Goal: Task Accomplishment & Management: Manage account settings

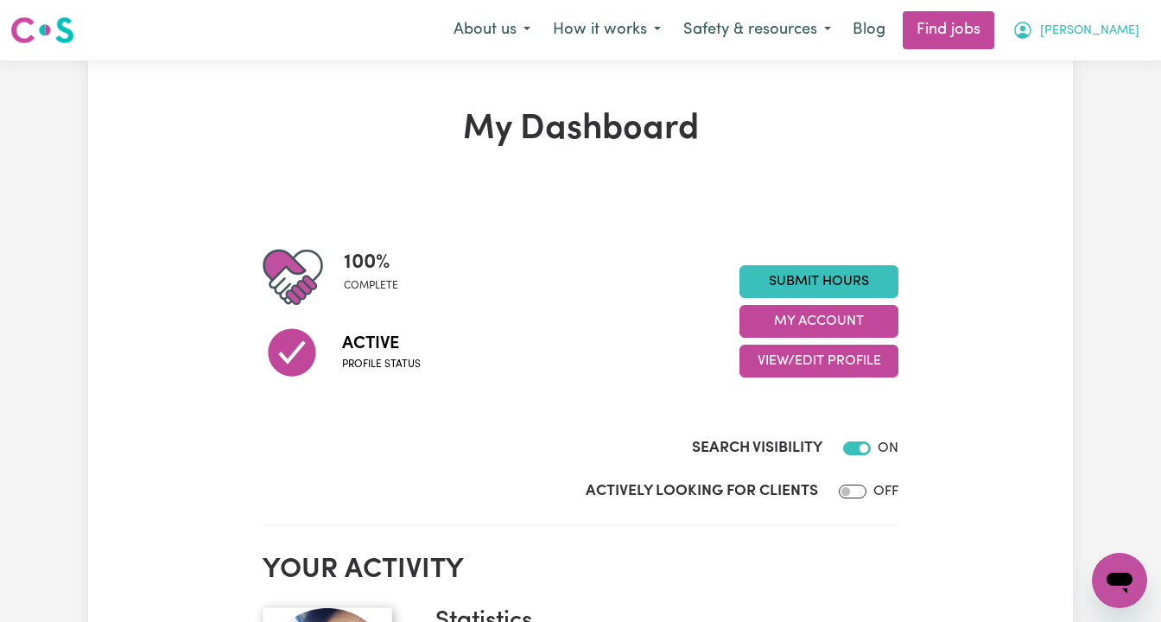
click at [1109, 27] on span "[PERSON_NAME]" at bounding box center [1089, 31] width 99 height 19
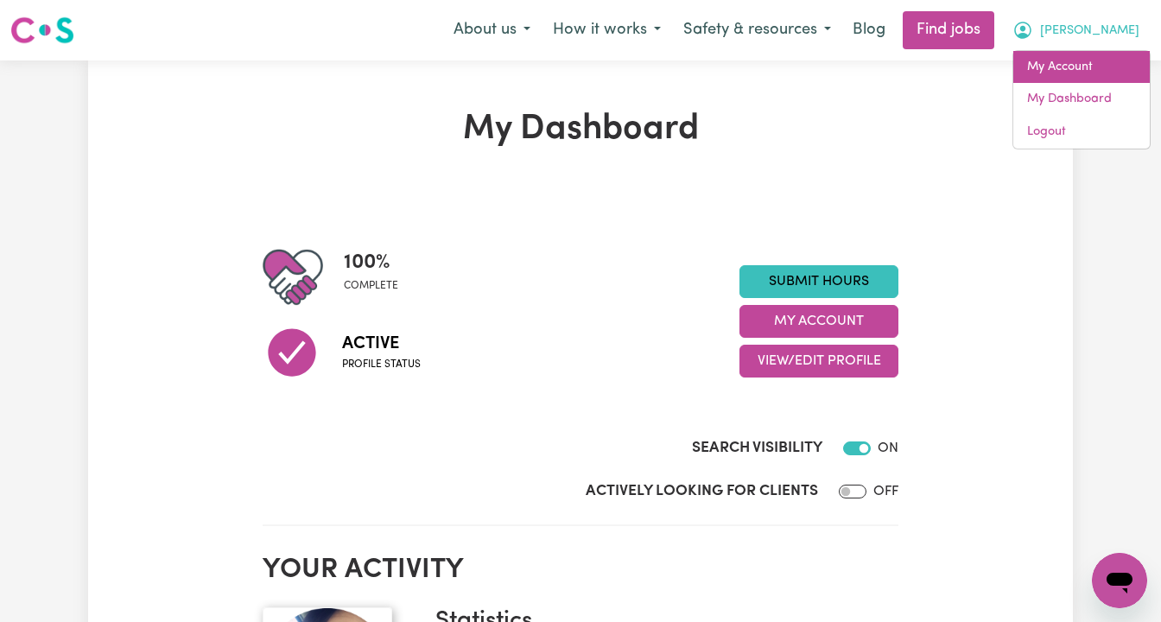
click at [1097, 67] on link "My Account" at bounding box center [1082, 67] width 137 height 33
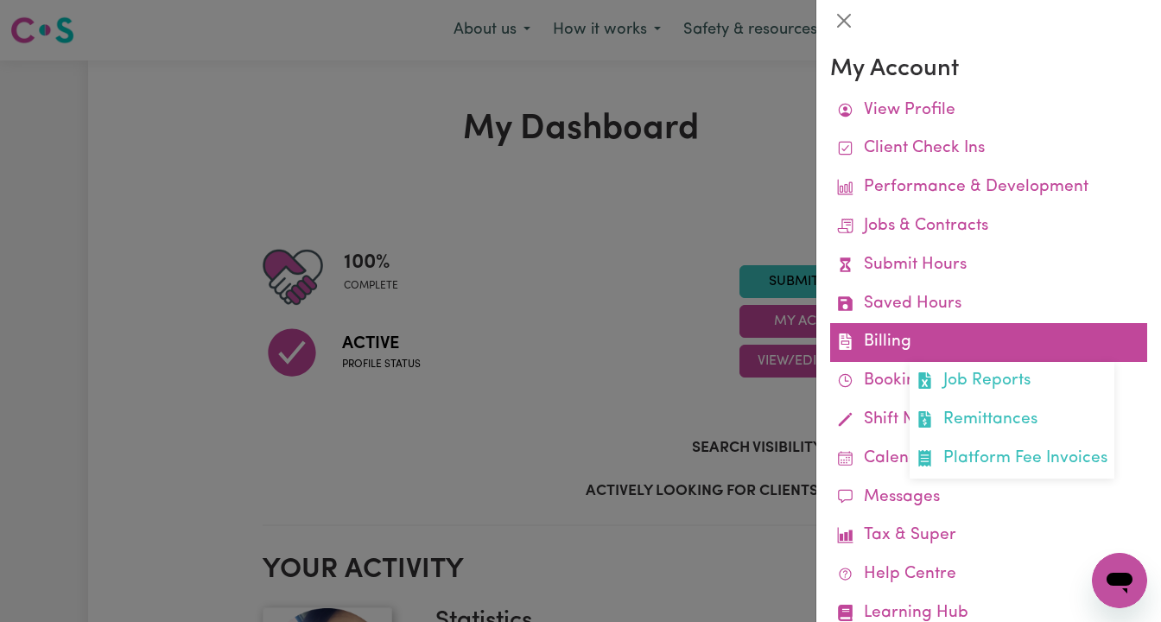
click at [942, 340] on link "Billing Job Reports Remittances Platform Fee Invoices" at bounding box center [988, 342] width 317 height 39
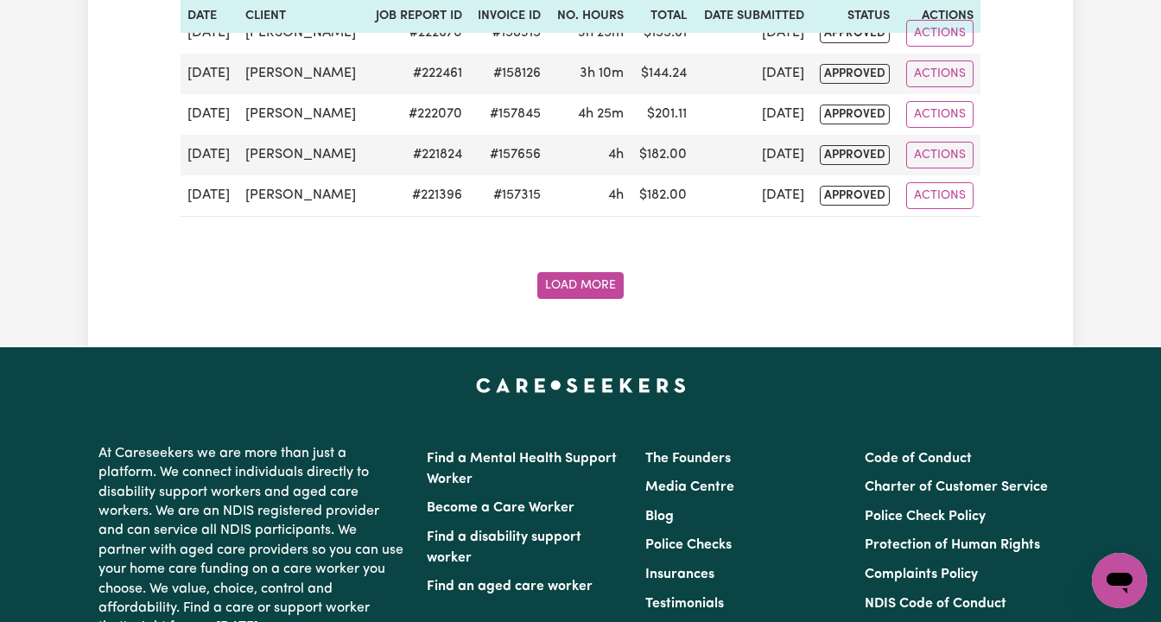
scroll to position [3097, 0]
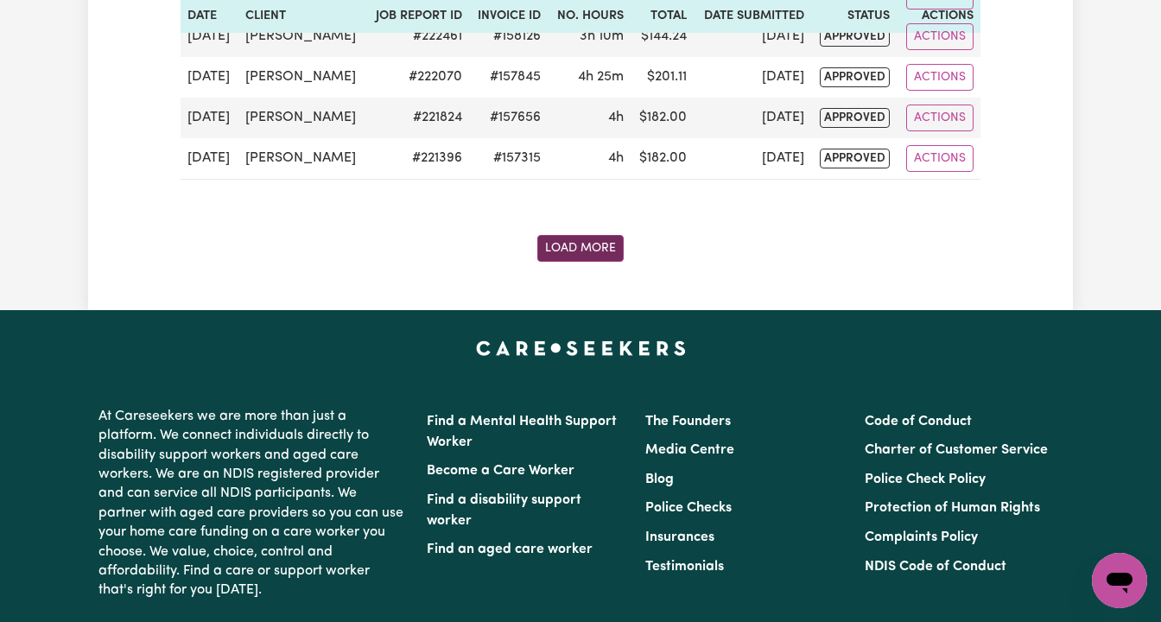
click at [544, 259] on button "Load More" at bounding box center [580, 248] width 86 height 27
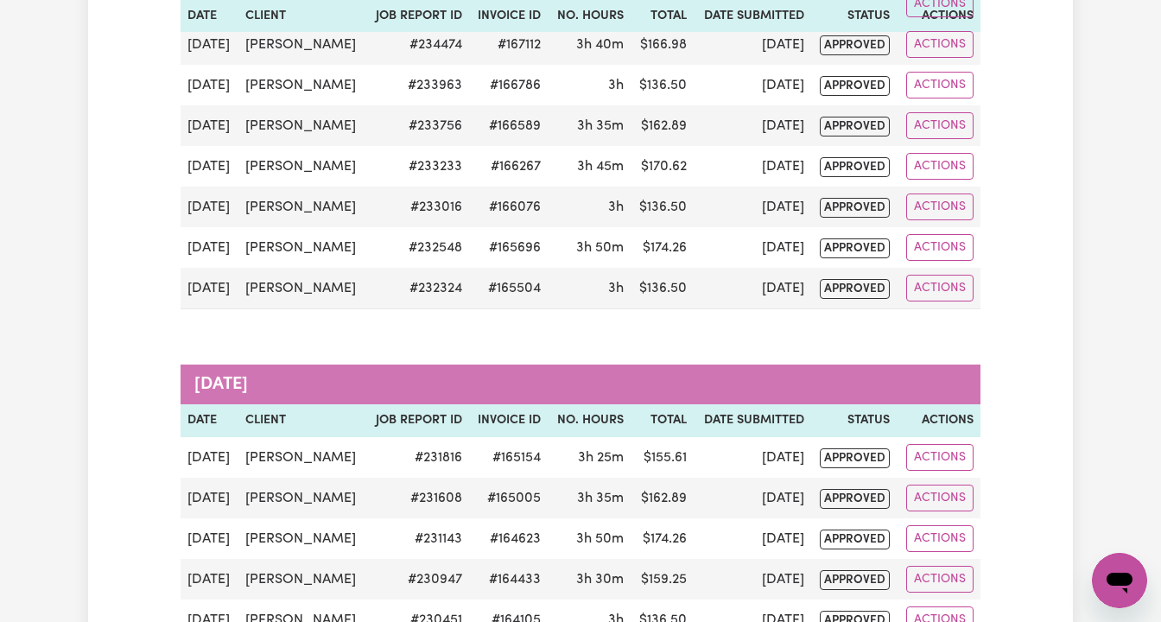
scroll to position [0, 0]
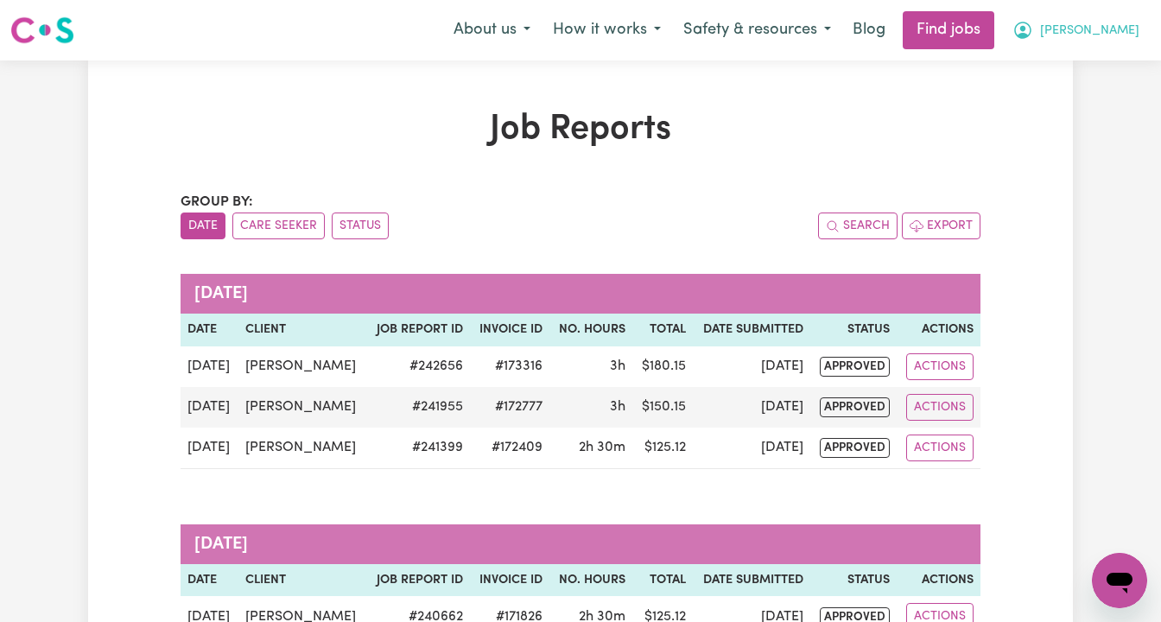
click at [1117, 29] on span "[PERSON_NAME]" at bounding box center [1089, 31] width 99 height 19
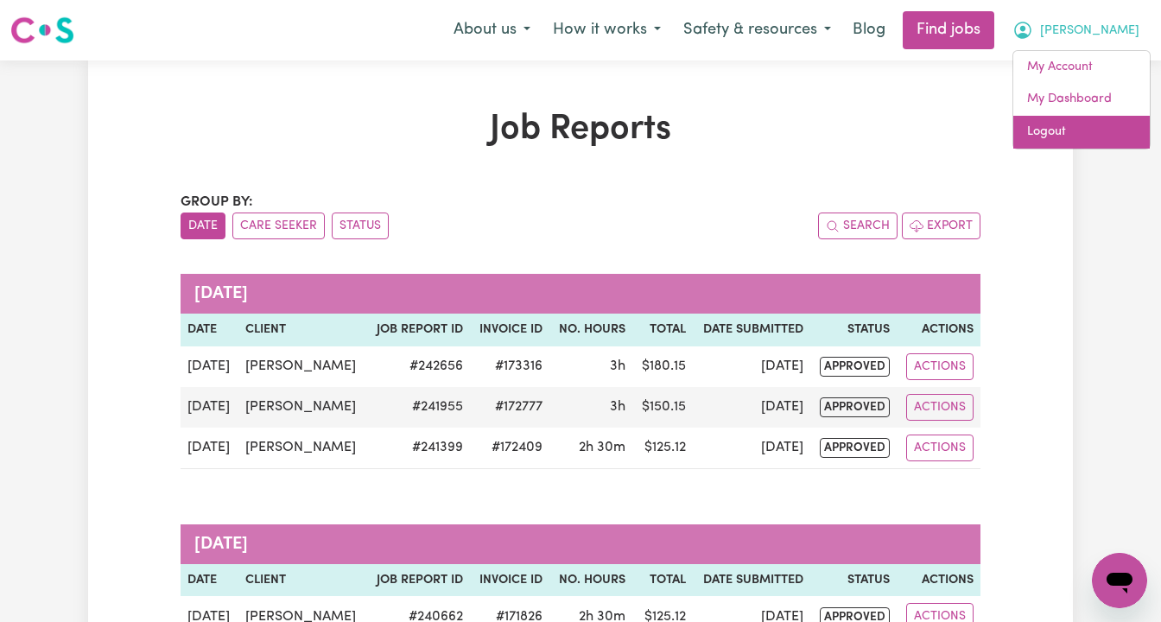
click at [1081, 127] on link "Logout" at bounding box center [1082, 132] width 137 height 33
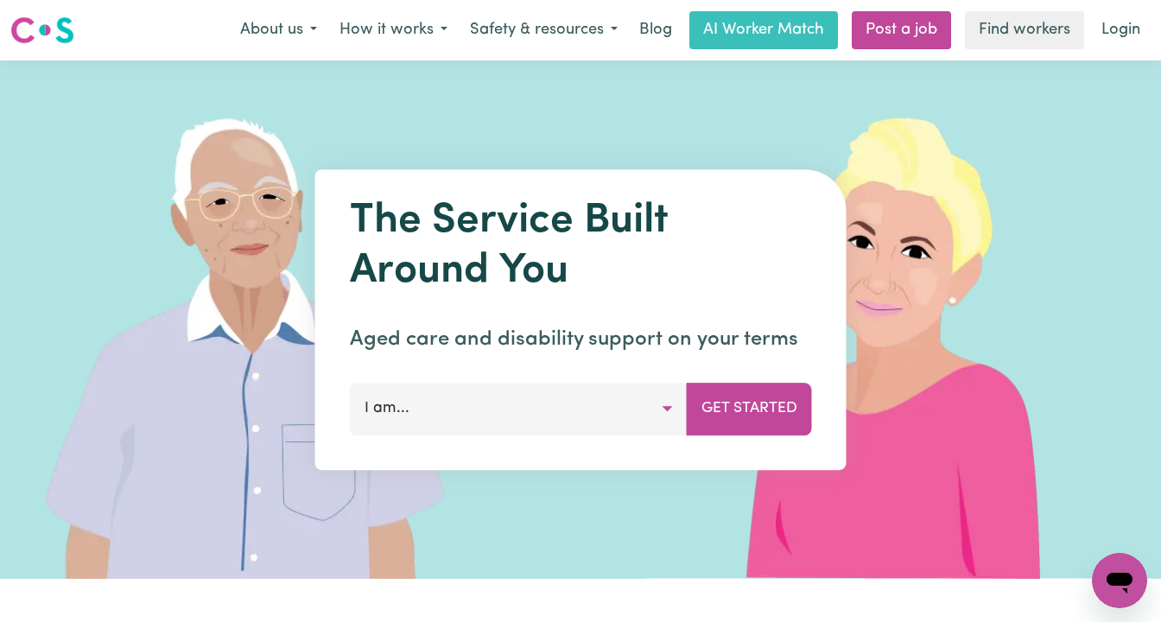
click at [1128, 3] on nav "Menu About us How it works Safety & resources Blog AI Worker Match Post a job F…" at bounding box center [580, 30] width 1161 height 60
click at [1125, 36] on link "Login" at bounding box center [1121, 30] width 60 height 38
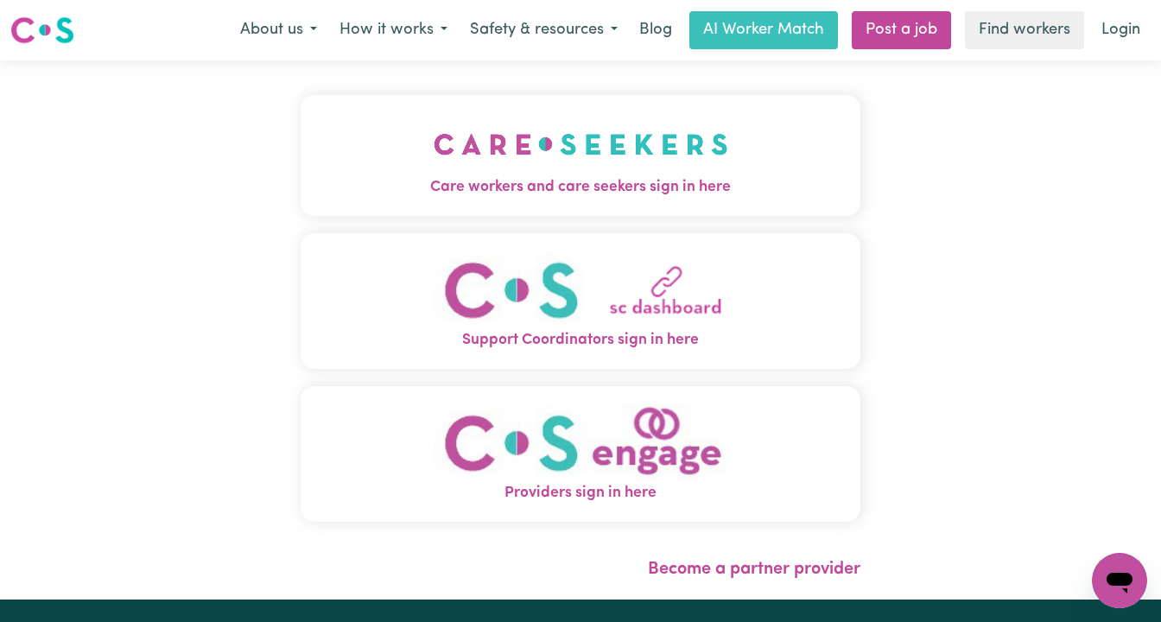
click at [534, 181] on span "Care workers and care seekers sign in here" at bounding box center [581, 187] width 560 height 22
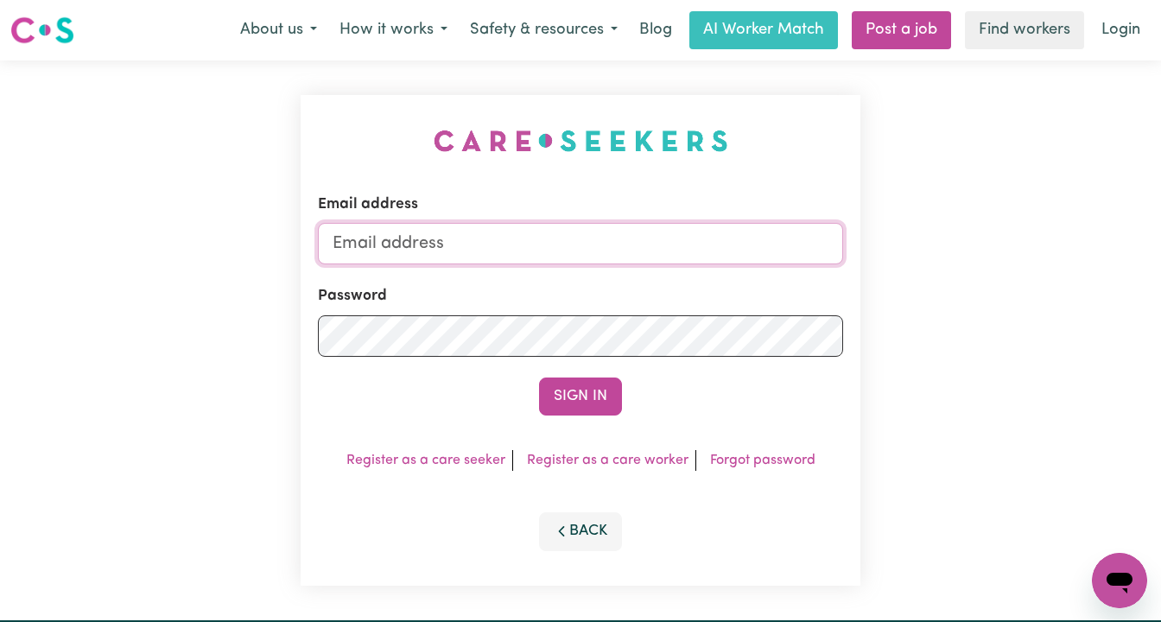
click at [609, 237] on input "Email address" at bounding box center [580, 243] width 525 height 41
paste input "[EMAIL_ADDRESS][DOMAIN_NAME]"
click at [428, 241] on input "superuser~ [EMAIL_ADDRESS][DOMAIN_NAME]" at bounding box center [580, 243] width 525 height 41
type input "superuser~[EMAIL_ADDRESS][DOMAIN_NAME]"
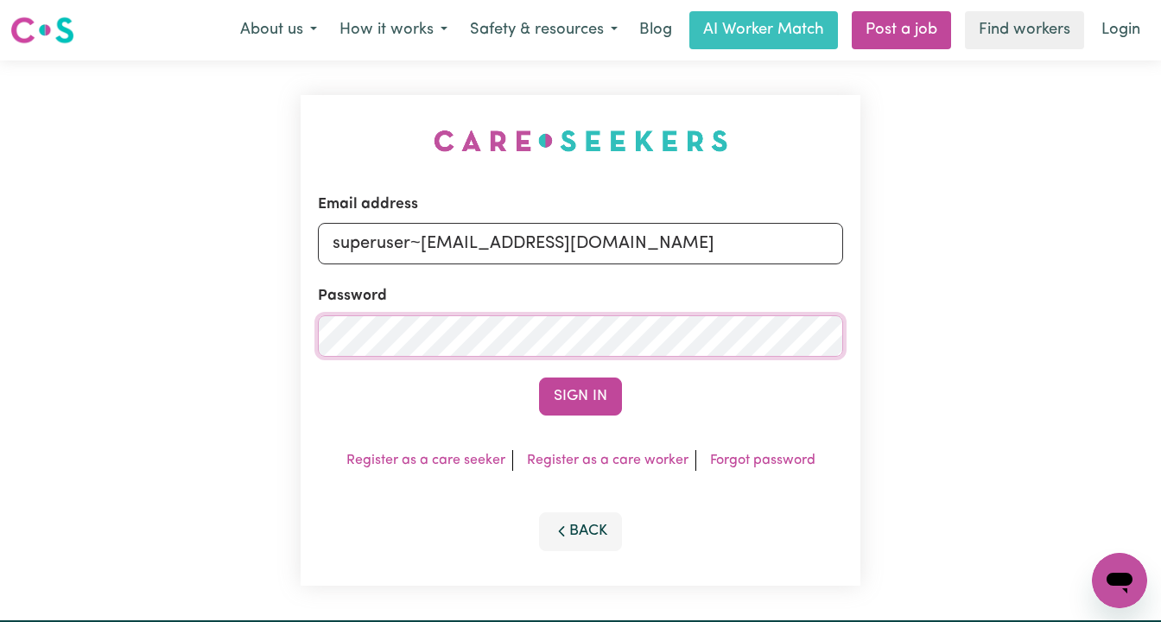
click at [539, 378] on button "Sign In" at bounding box center [580, 397] width 83 height 38
